Goal: Check status: Check status

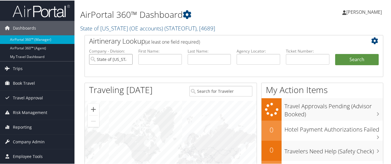
click at [128, 60] on input "State of [US_STATE] (OE accounts)" at bounding box center [111, 58] width 44 height 11
click at [291, 55] on input "text" at bounding box center [308, 58] width 44 height 11
paste input "8900897748853"
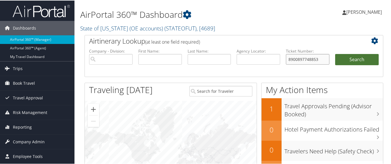
type input "8900897748853"
click at [360, 56] on button "Search" at bounding box center [357, 58] width 44 height 11
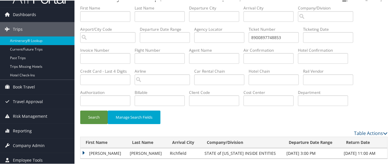
scroll to position [21, 0]
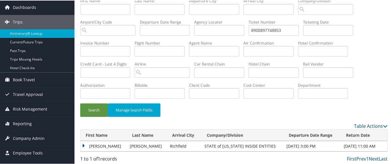
click at [83, 142] on td "TAYLOR MC" at bounding box center [104, 145] width 46 height 10
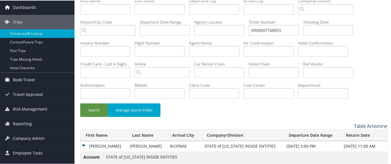
scroll to position [62, 0]
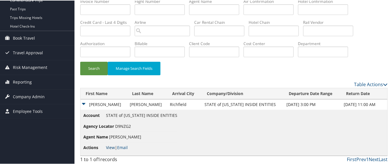
click at [111, 146] on link "View" at bounding box center [110, 146] width 9 height 5
